Goal: Task Accomplishment & Management: Use online tool/utility

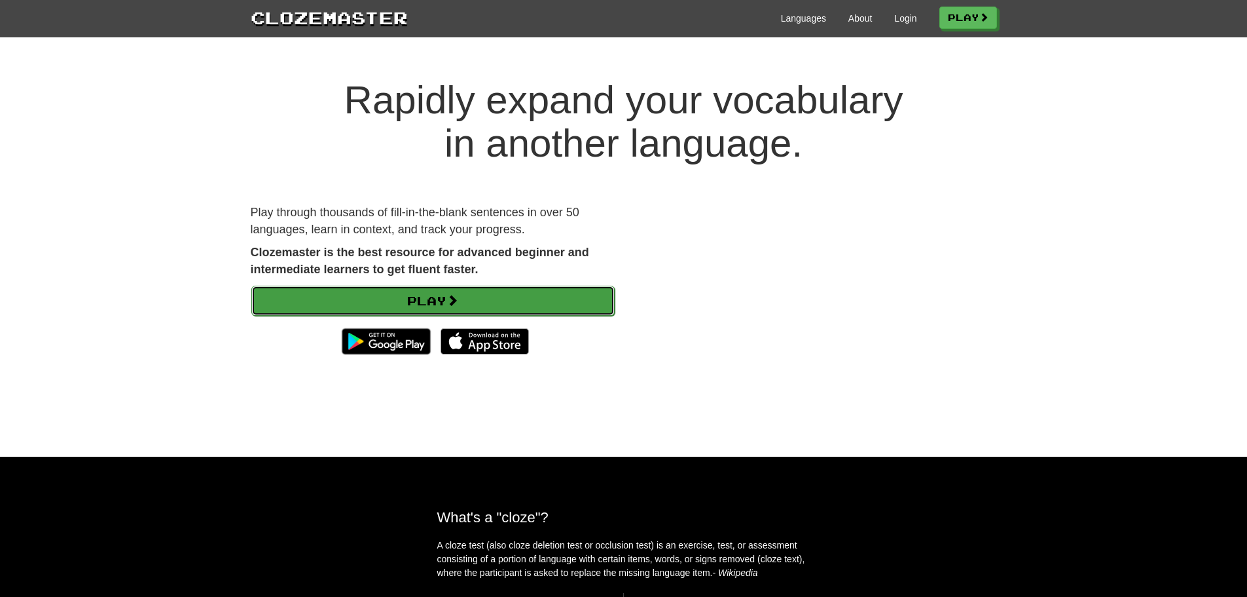
click at [379, 305] on link "Play" at bounding box center [432, 301] width 363 height 30
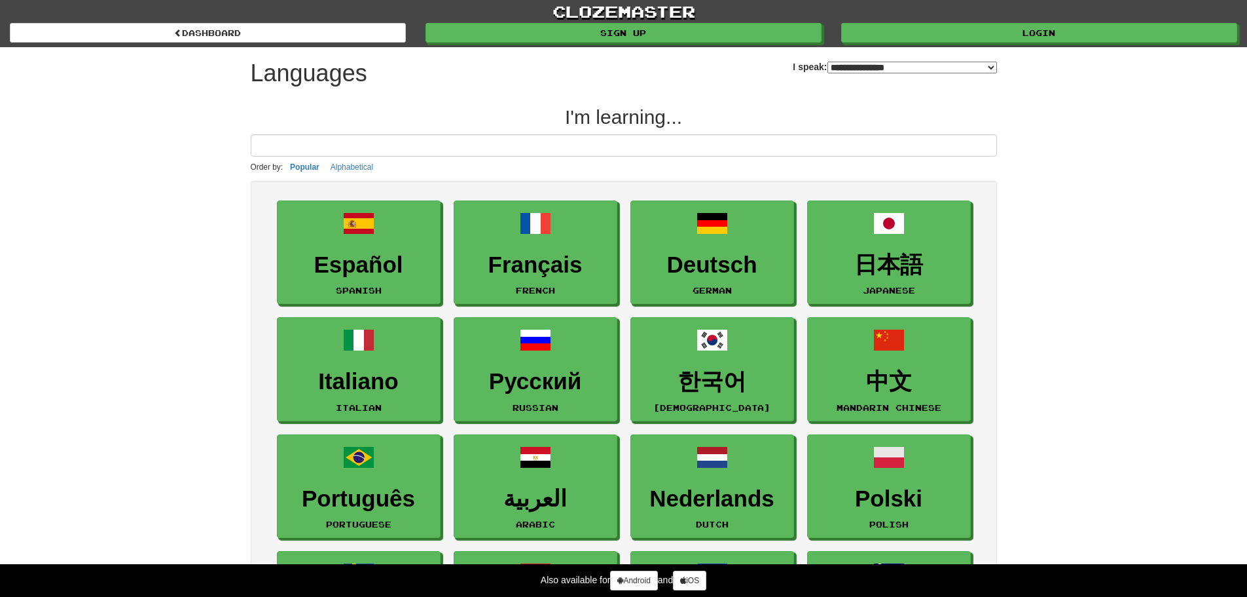
select select "*******"
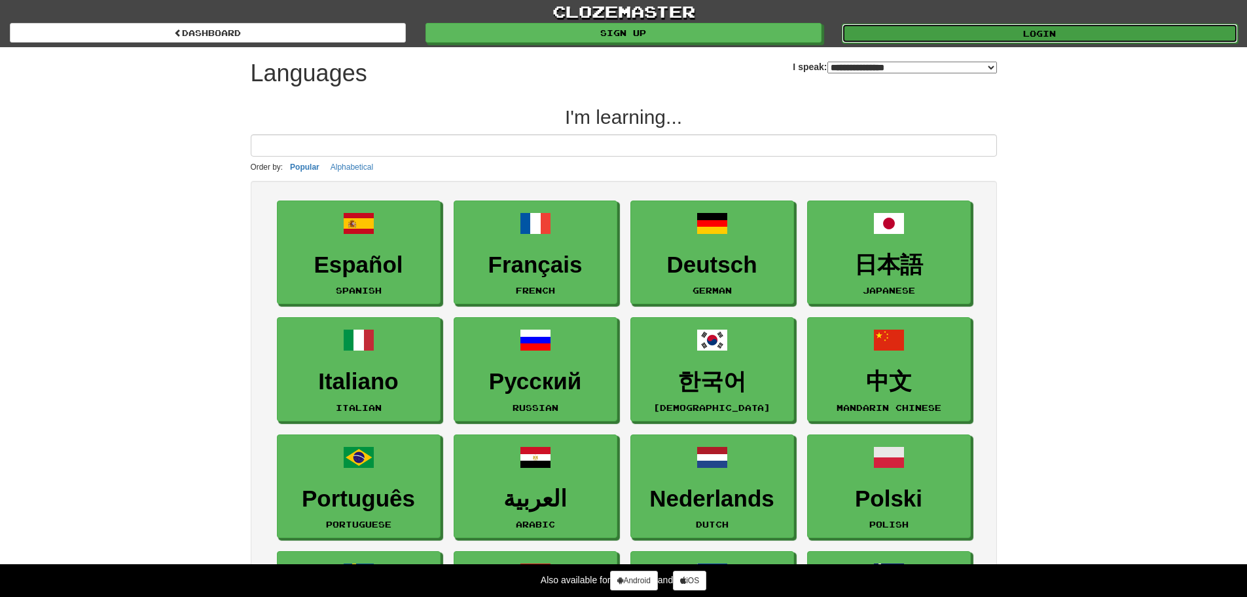
click at [980, 37] on link "Login" at bounding box center [1040, 34] width 396 height 20
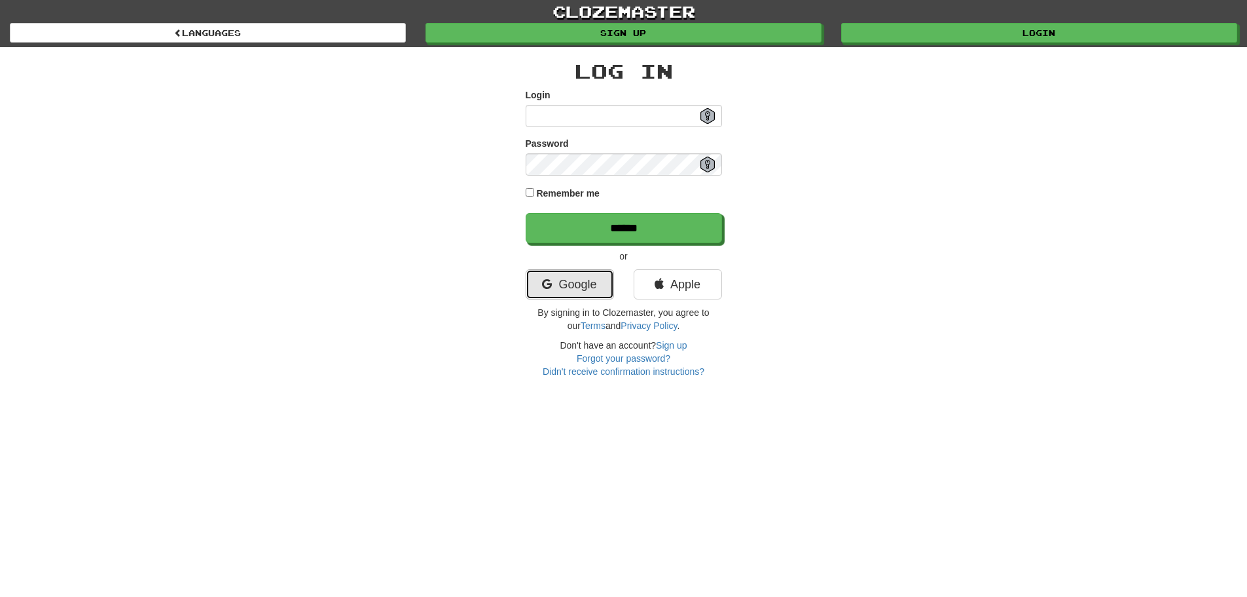
click at [602, 285] on link "Google" at bounding box center [570, 284] width 88 height 30
